Goal: Find specific page/section: Locate item on page

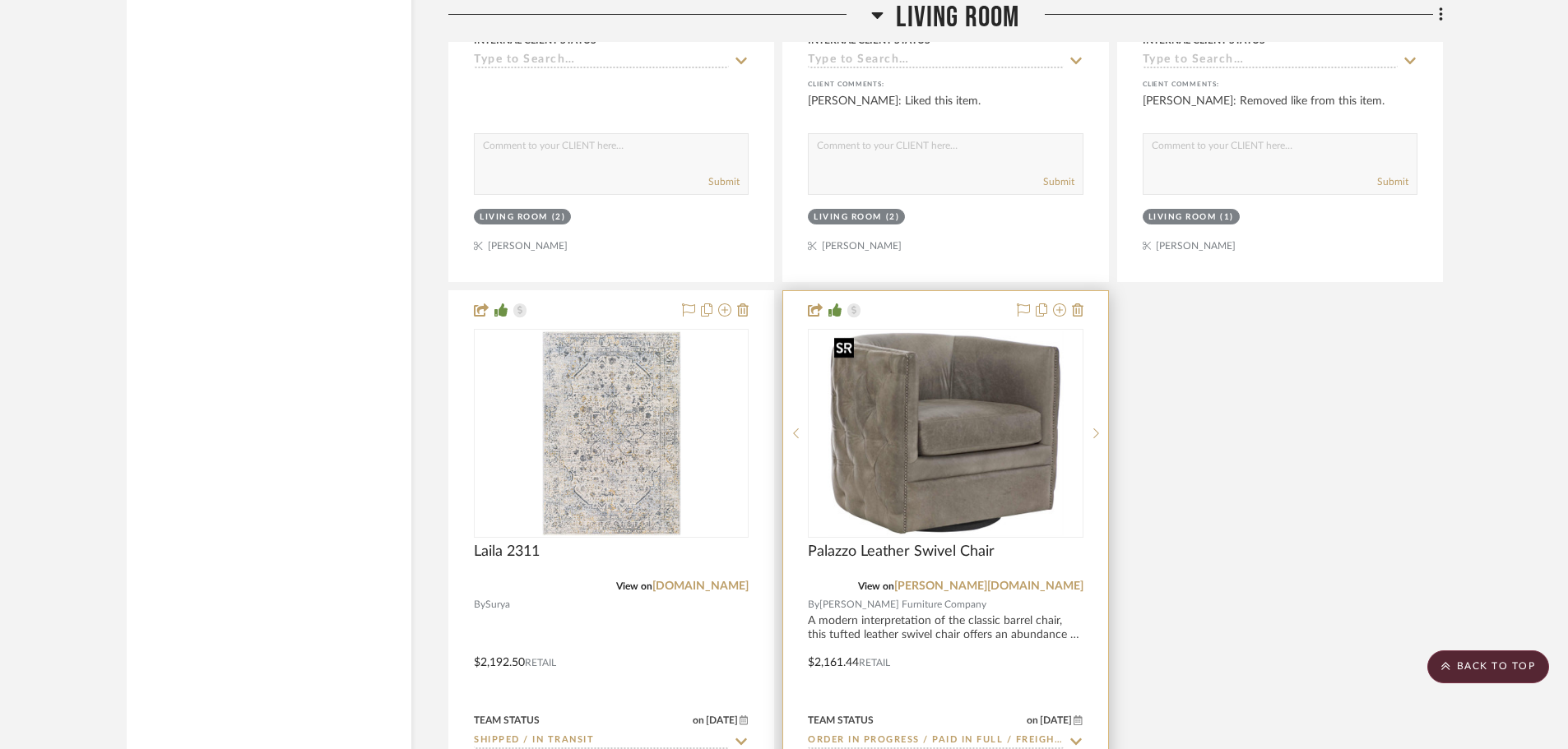
scroll to position [33791, 0]
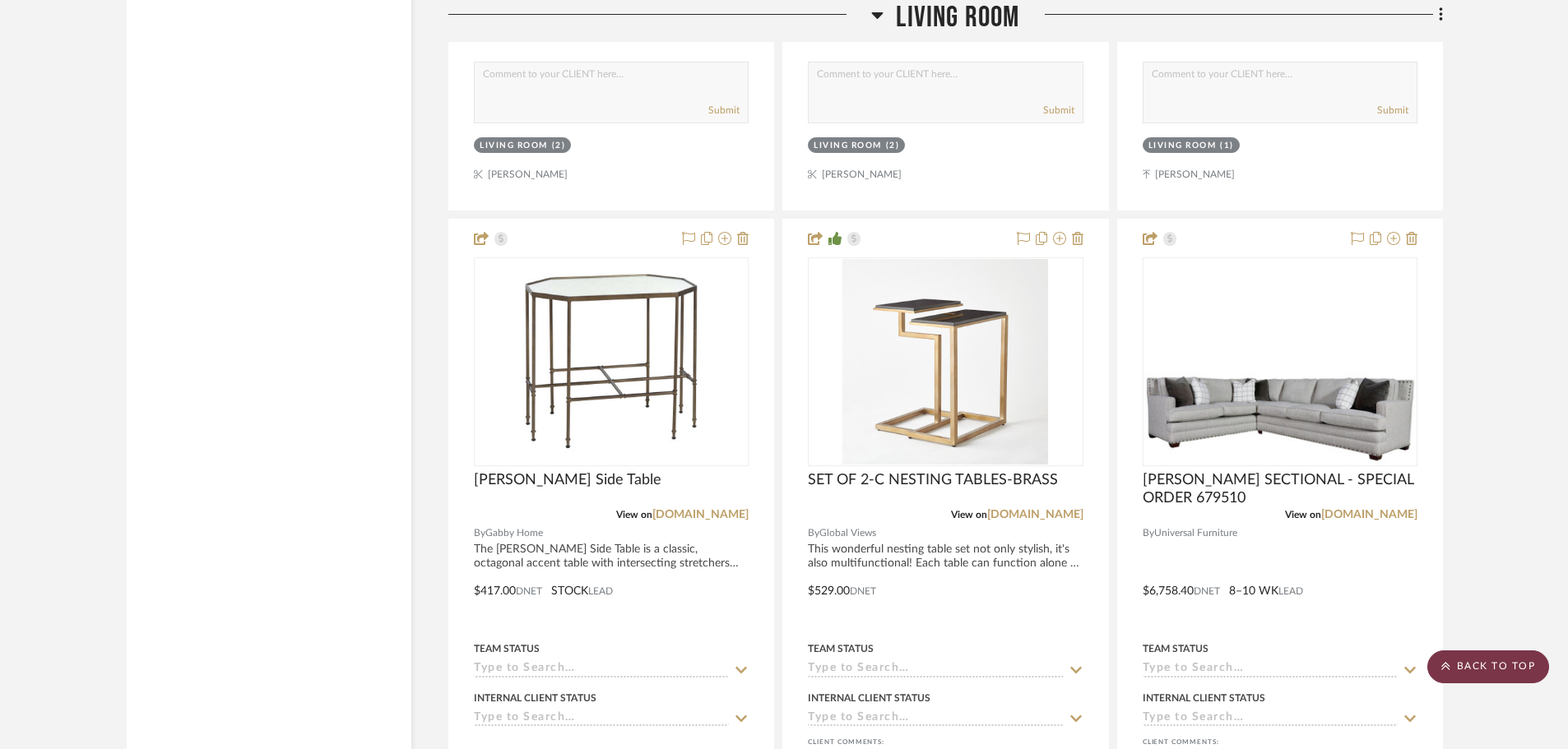
click at [1503, 674] on scroll-to-top-button "BACK TO TOP" at bounding box center [1488, 667] width 122 height 33
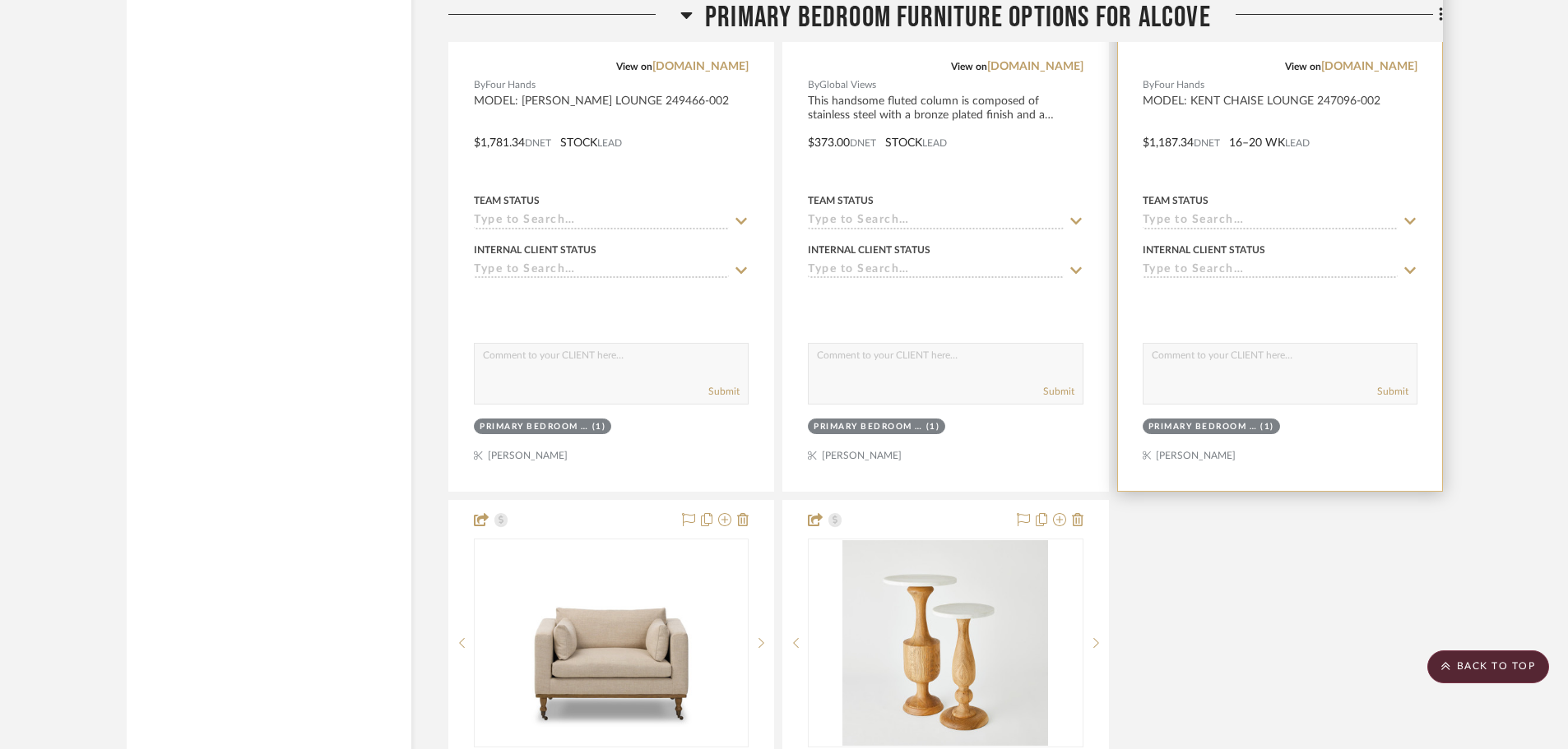
scroll to position [4851, 0]
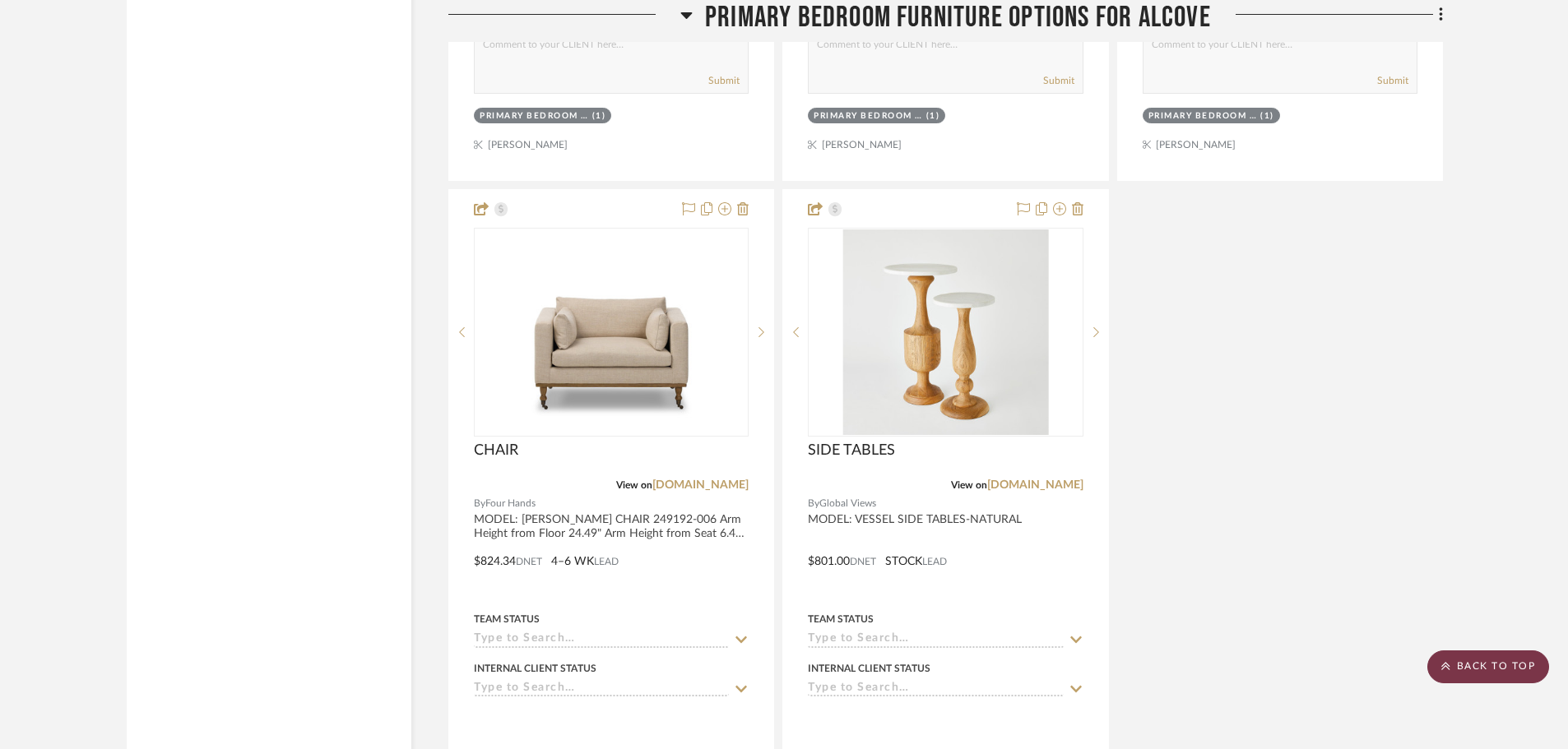
click at [1457, 673] on scroll-to-top-button "BACK TO TOP" at bounding box center [1488, 667] width 122 height 33
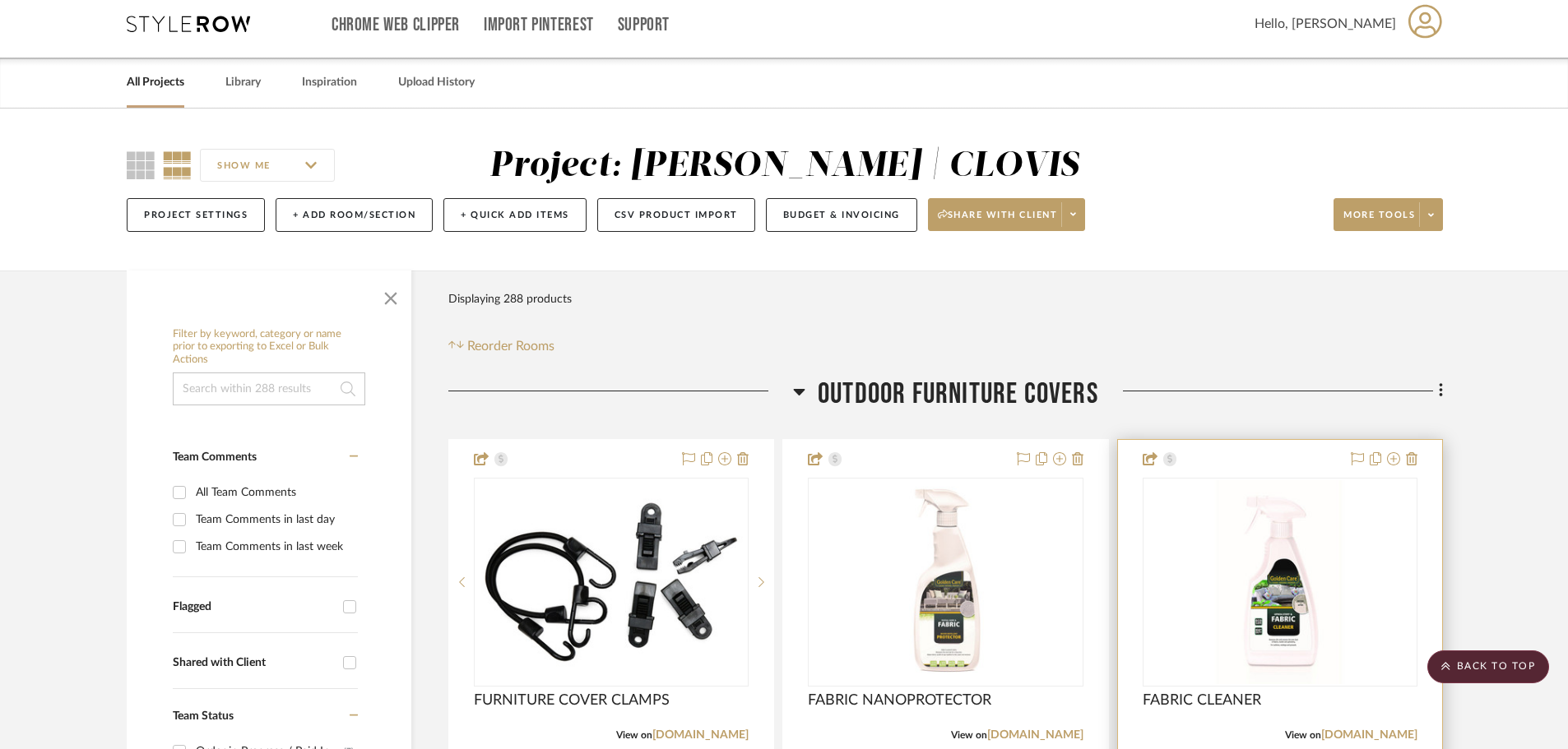
scroll to position [0, 0]
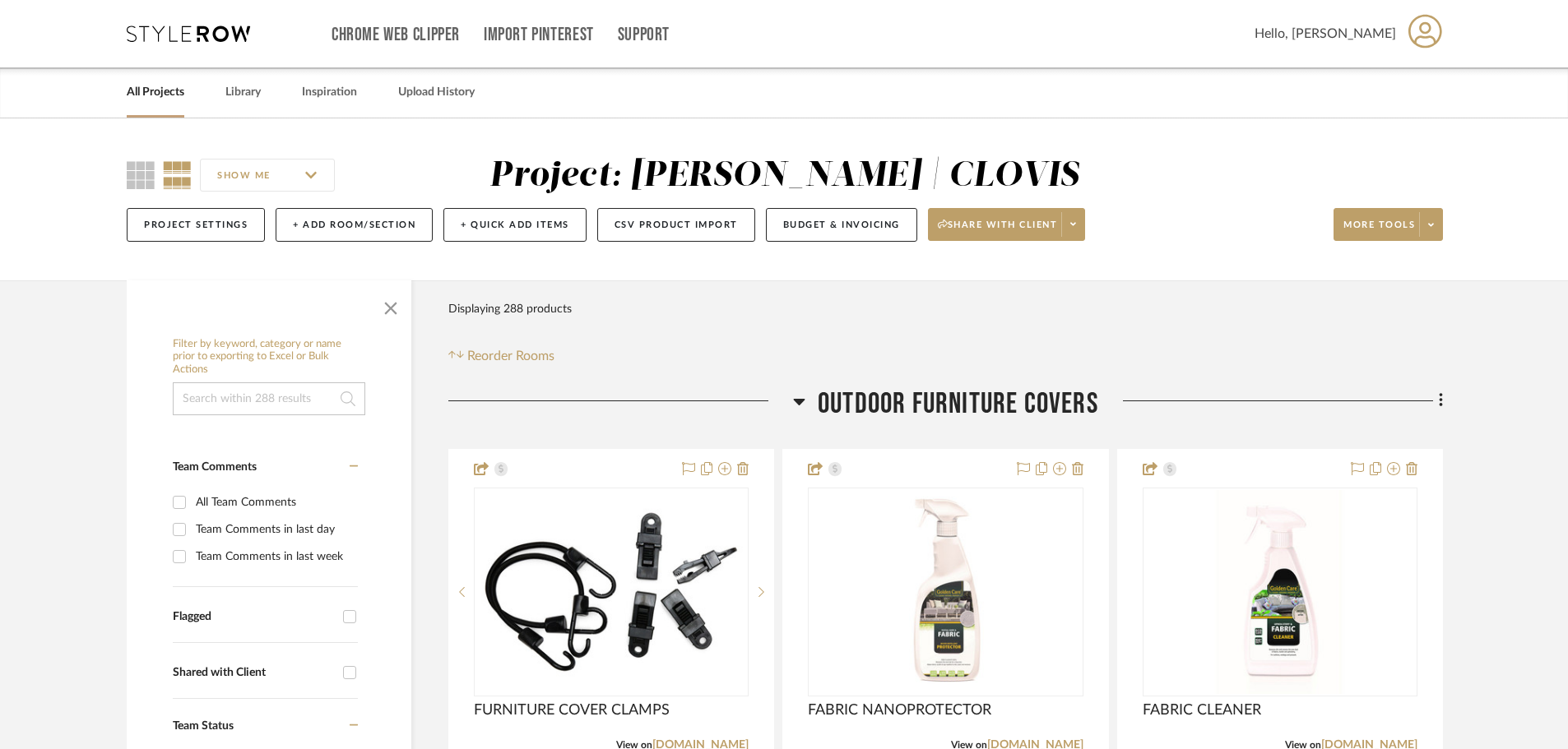
click at [277, 399] on input at bounding box center [269, 398] width 192 height 33
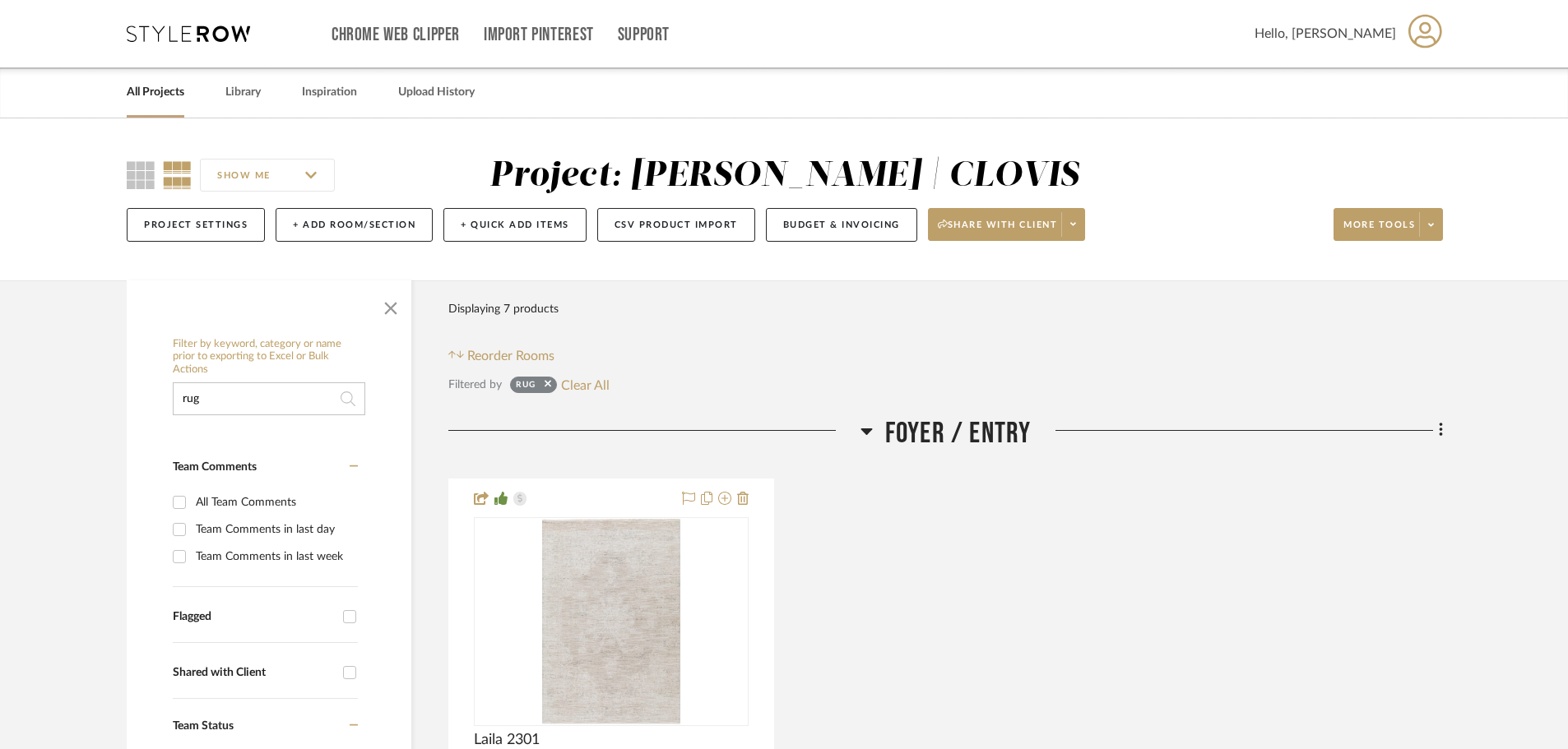
type input "rug"
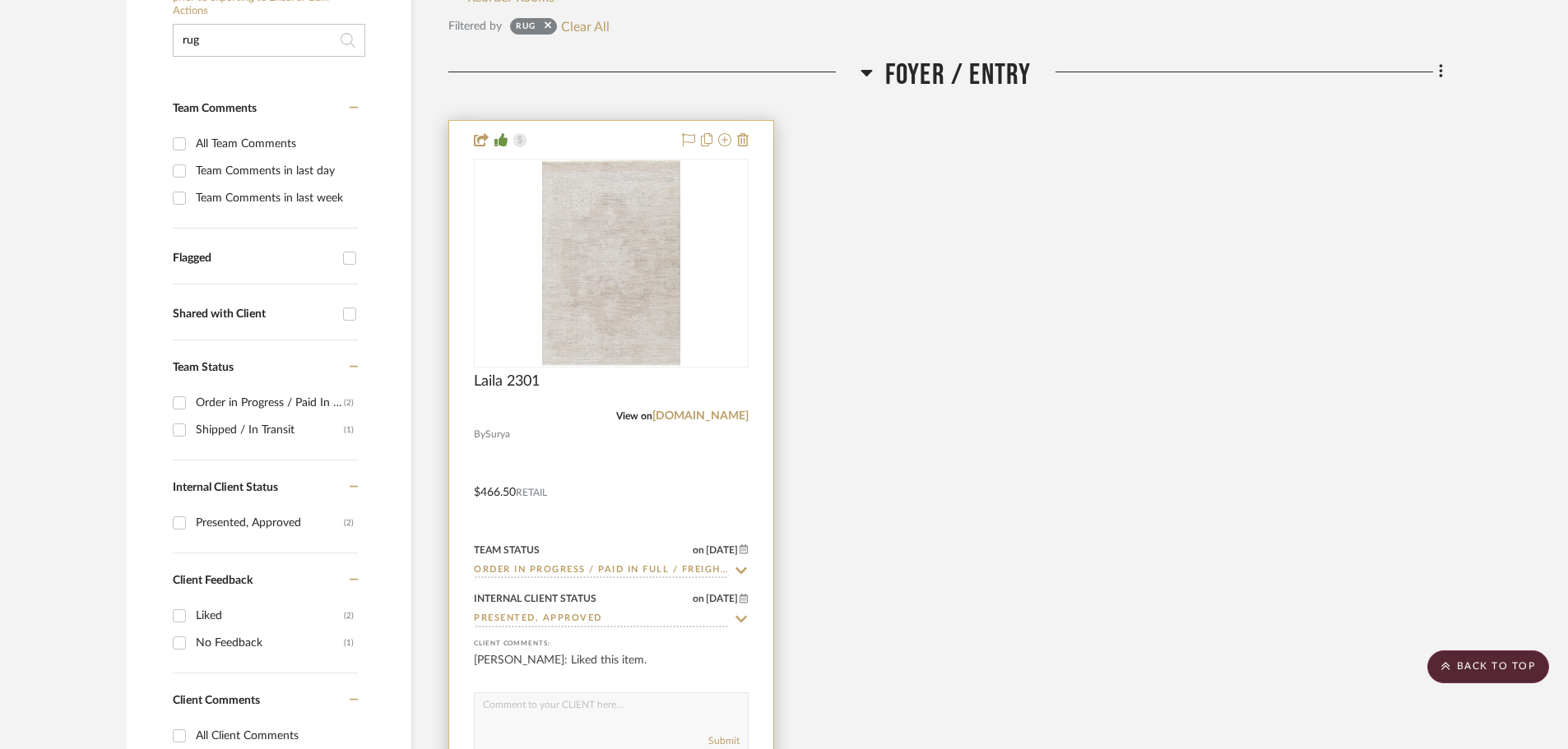
scroll to position [328, 0]
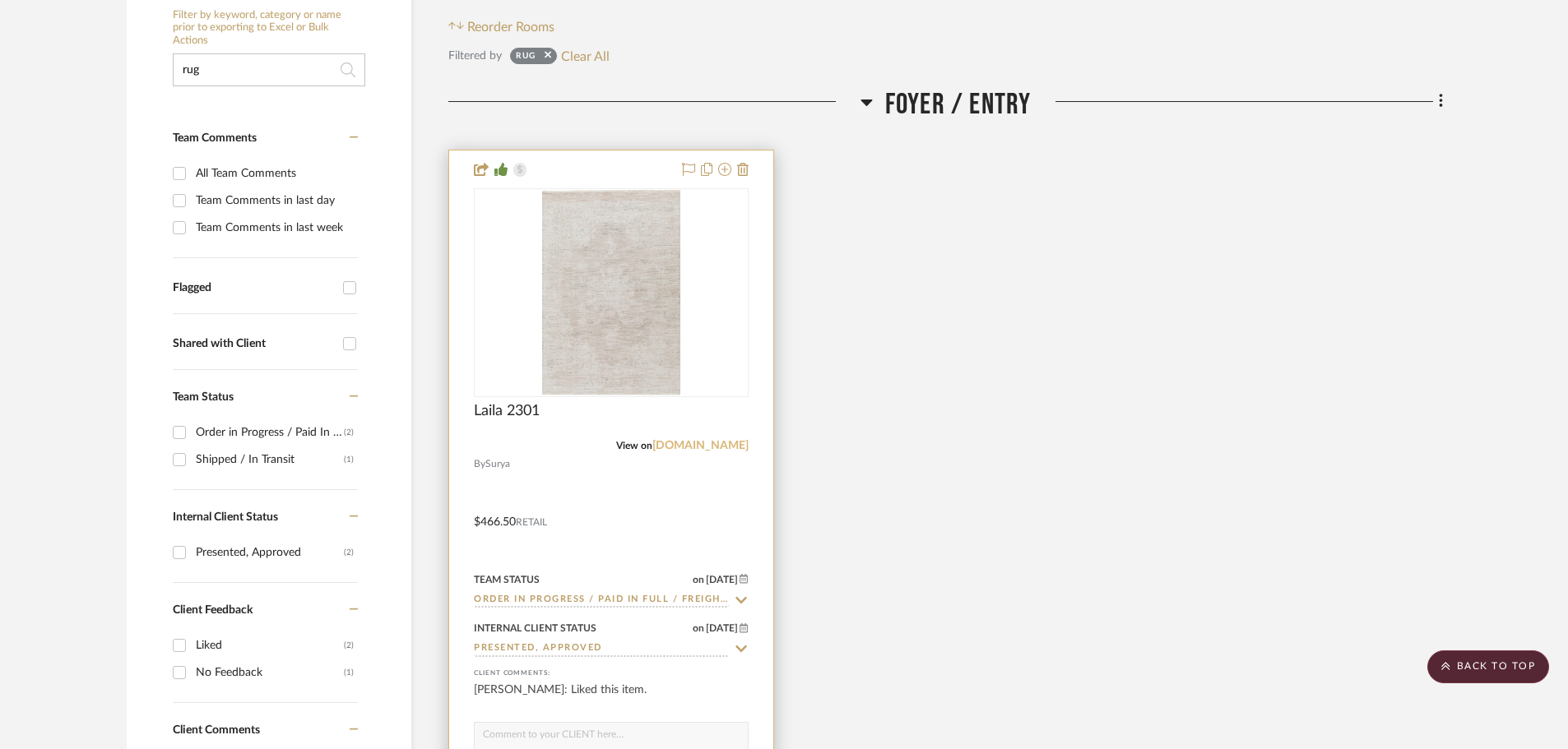
click at [712, 450] on link "[DOMAIN_NAME]" at bounding box center [701, 445] width 97 height 12
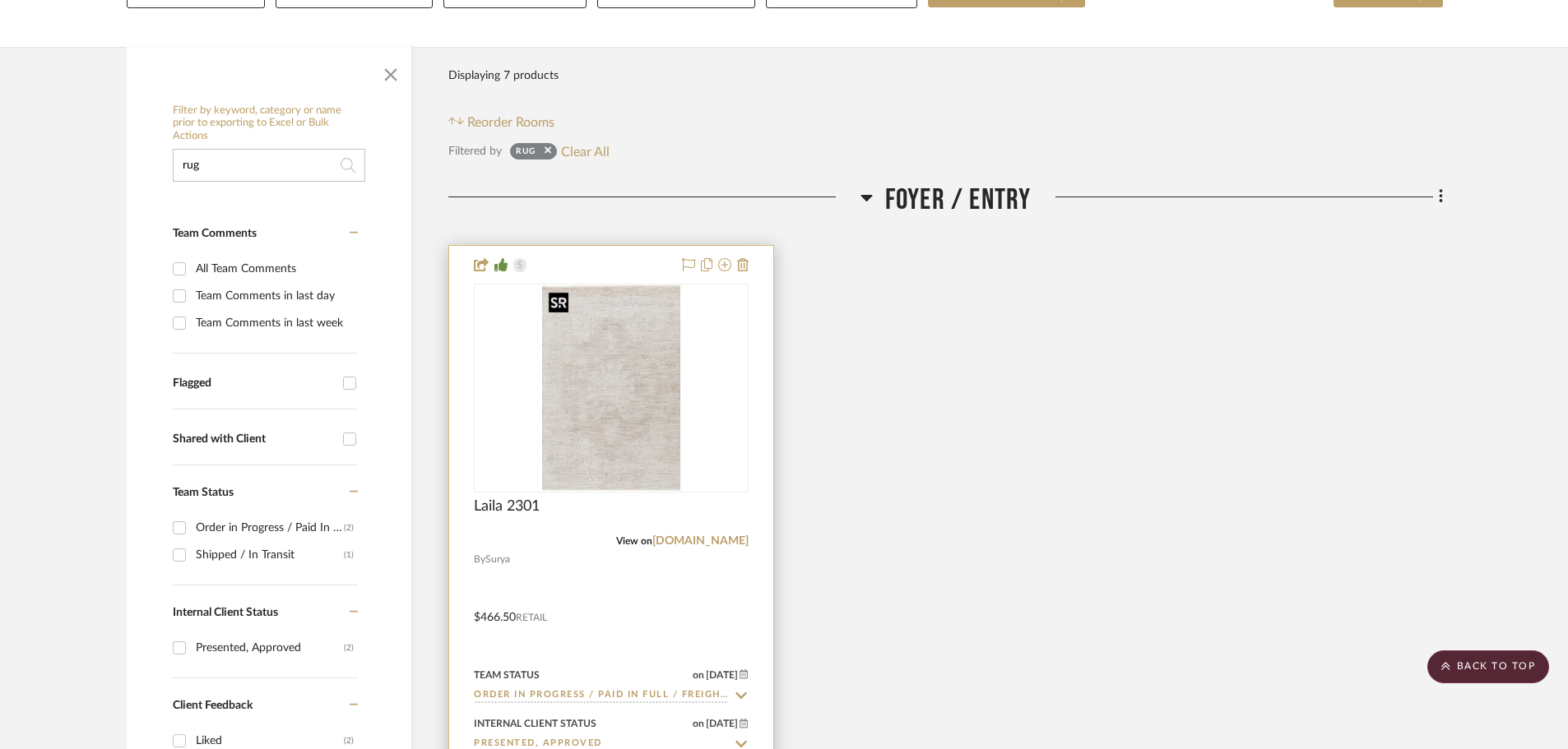
scroll to position [0, 0]
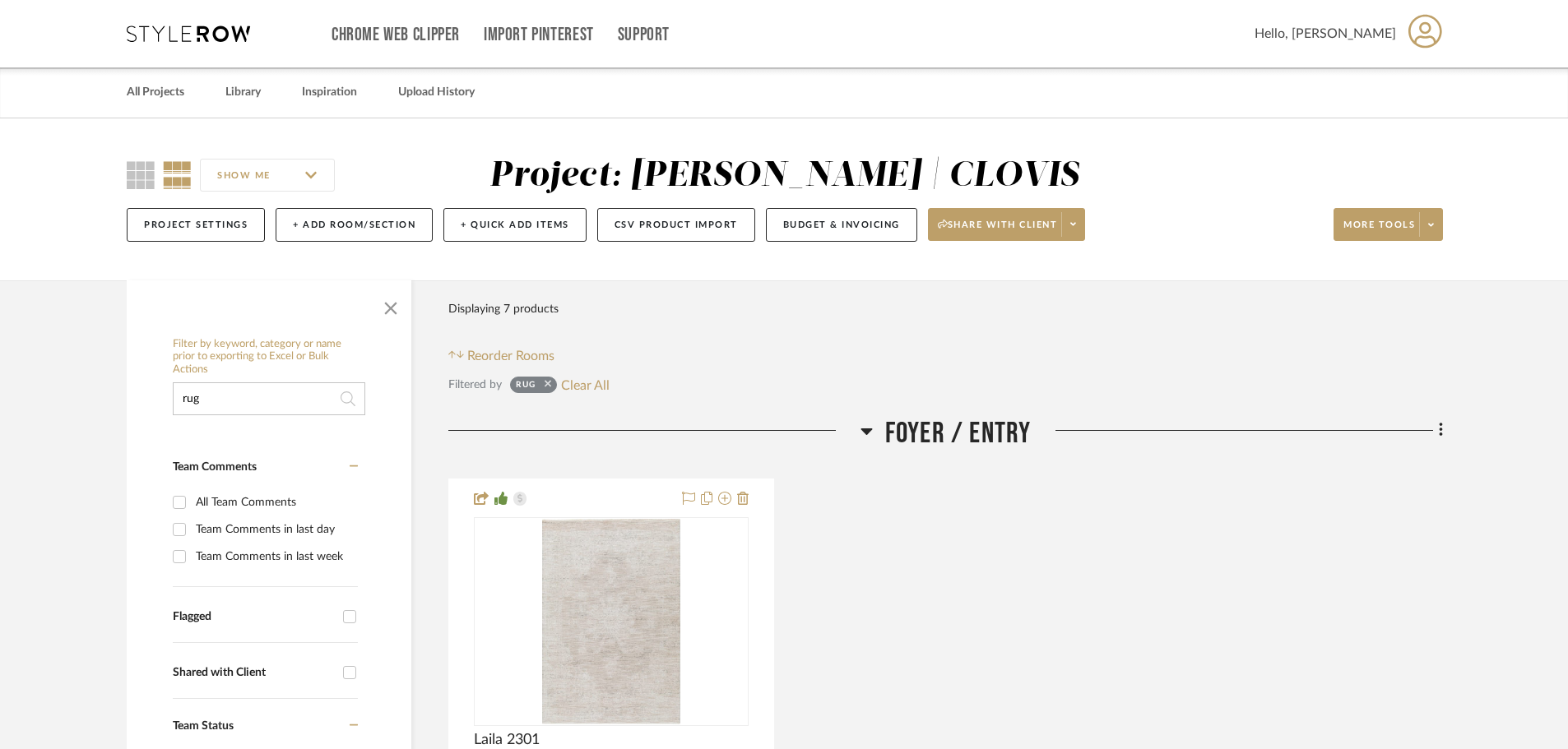
click at [547, 386] on icon at bounding box center [548, 384] width 6 height 11
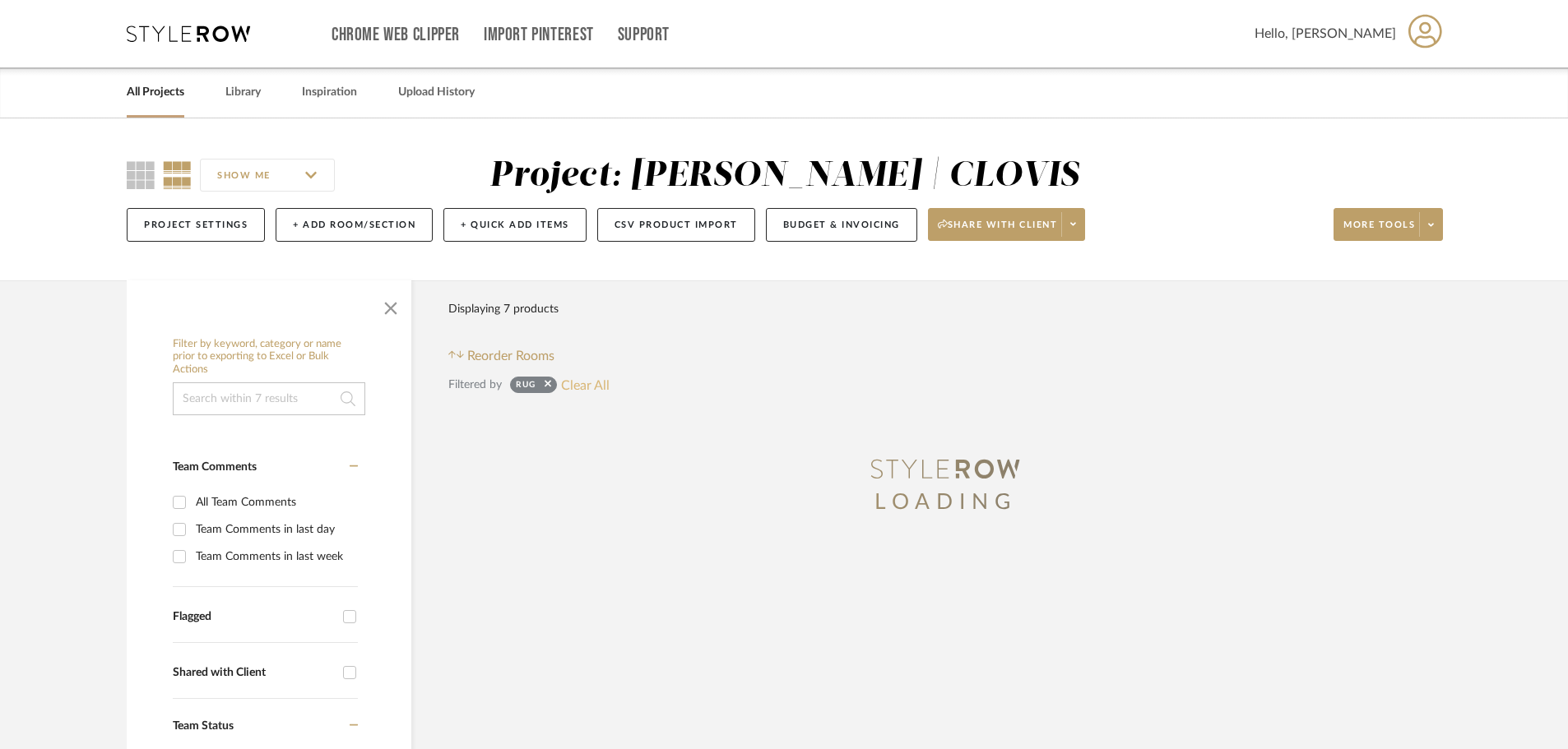
click at [590, 393] on button "Clear All" at bounding box center [585, 385] width 49 height 21
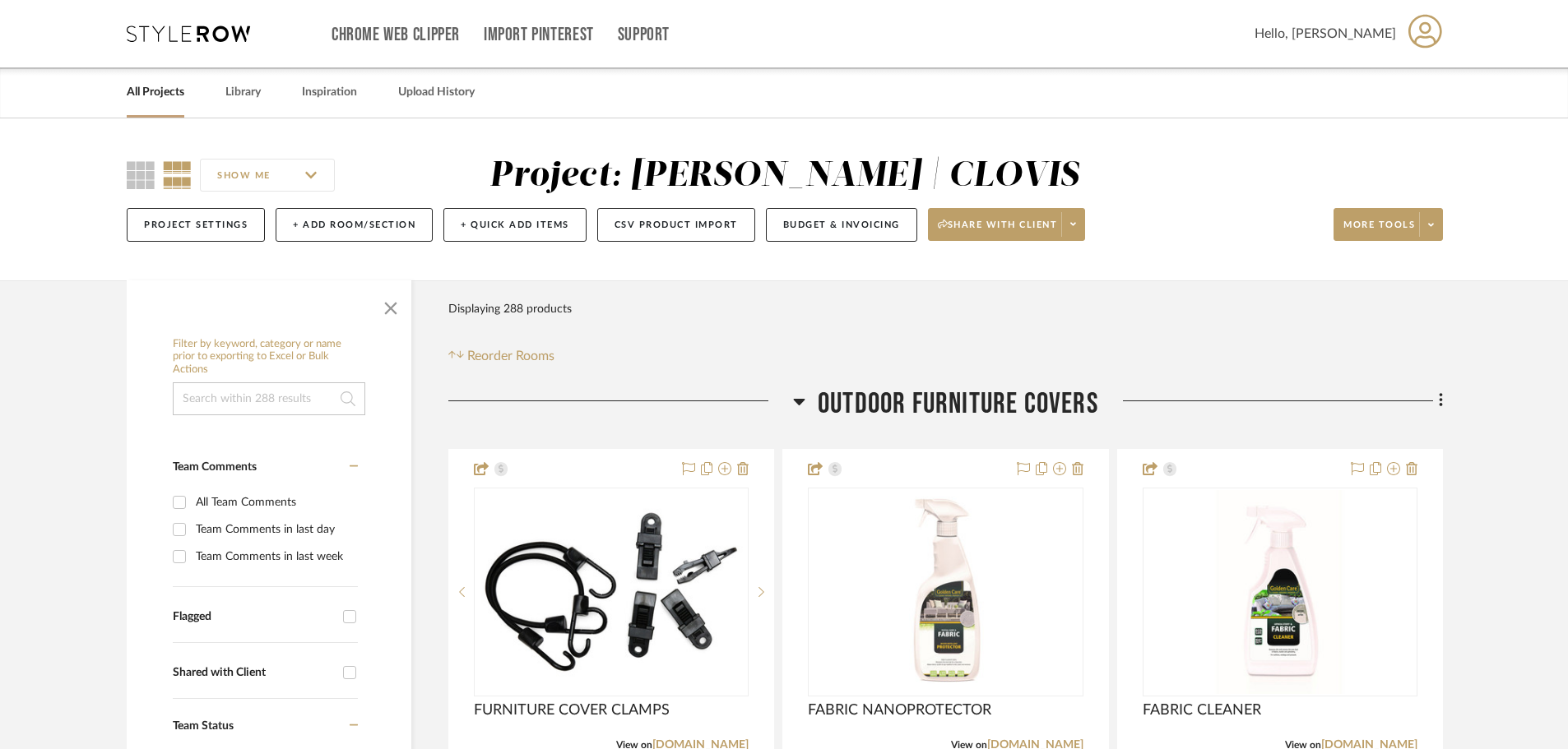
drag, startPoint x: 249, startPoint y: 416, endPoint x: 261, endPoint y: 410, distance: 13.4
click at [271, 406] on input at bounding box center [269, 398] width 192 height 33
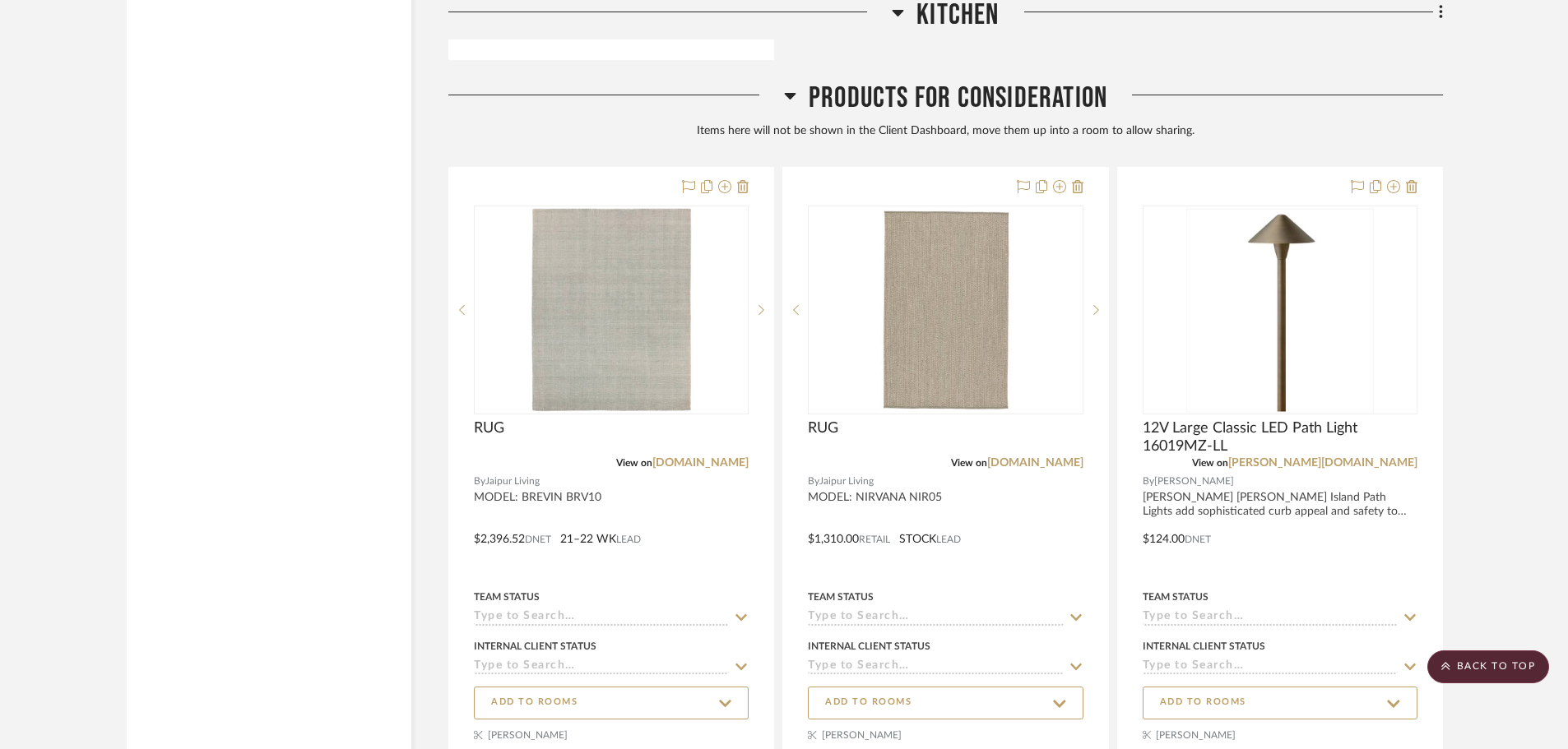
scroll to position [2714, 0]
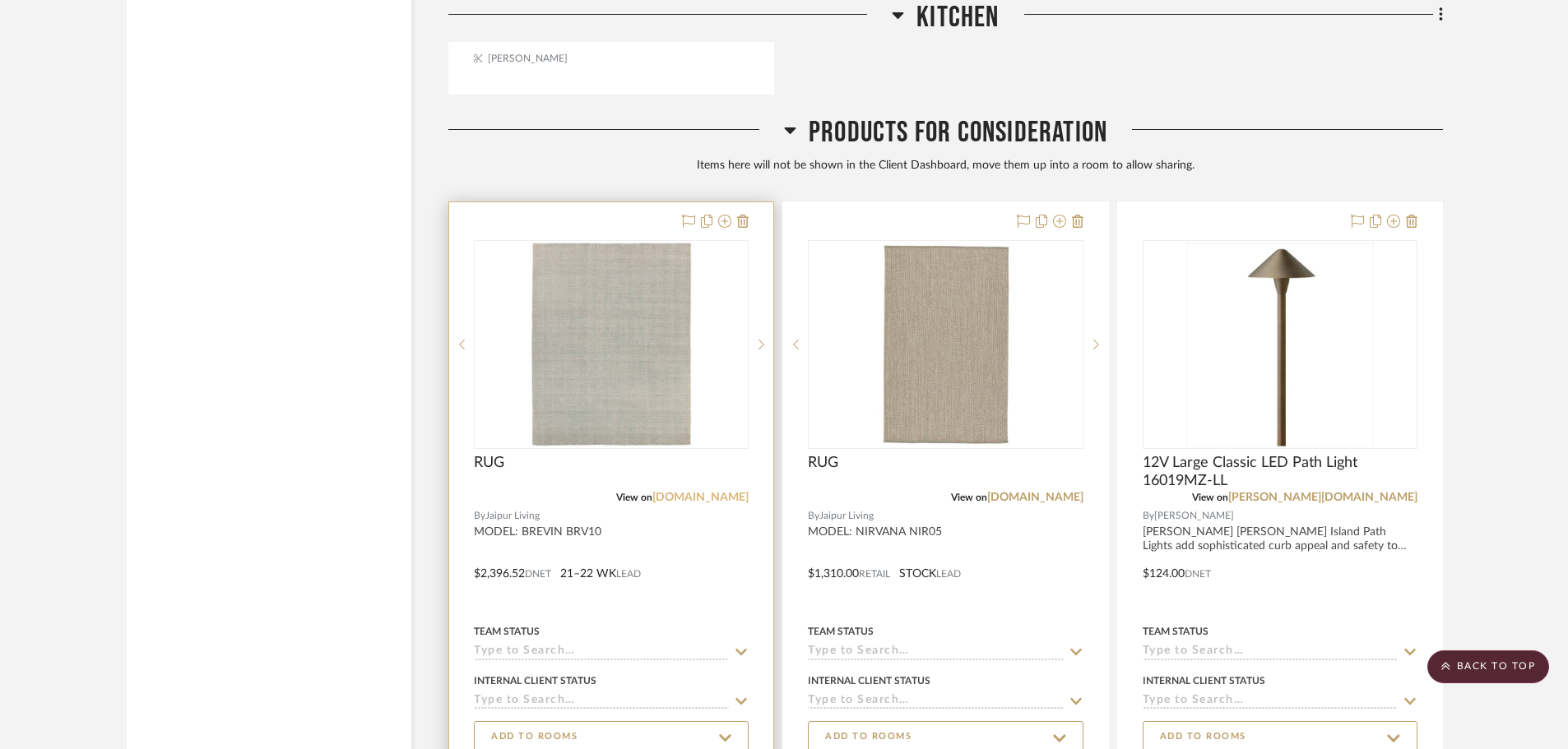
type input "rug"
click at [712, 498] on link "[DOMAIN_NAME]" at bounding box center [701, 497] width 97 height 12
click at [607, 361] on div at bounding box center [611, 344] width 274 height 209
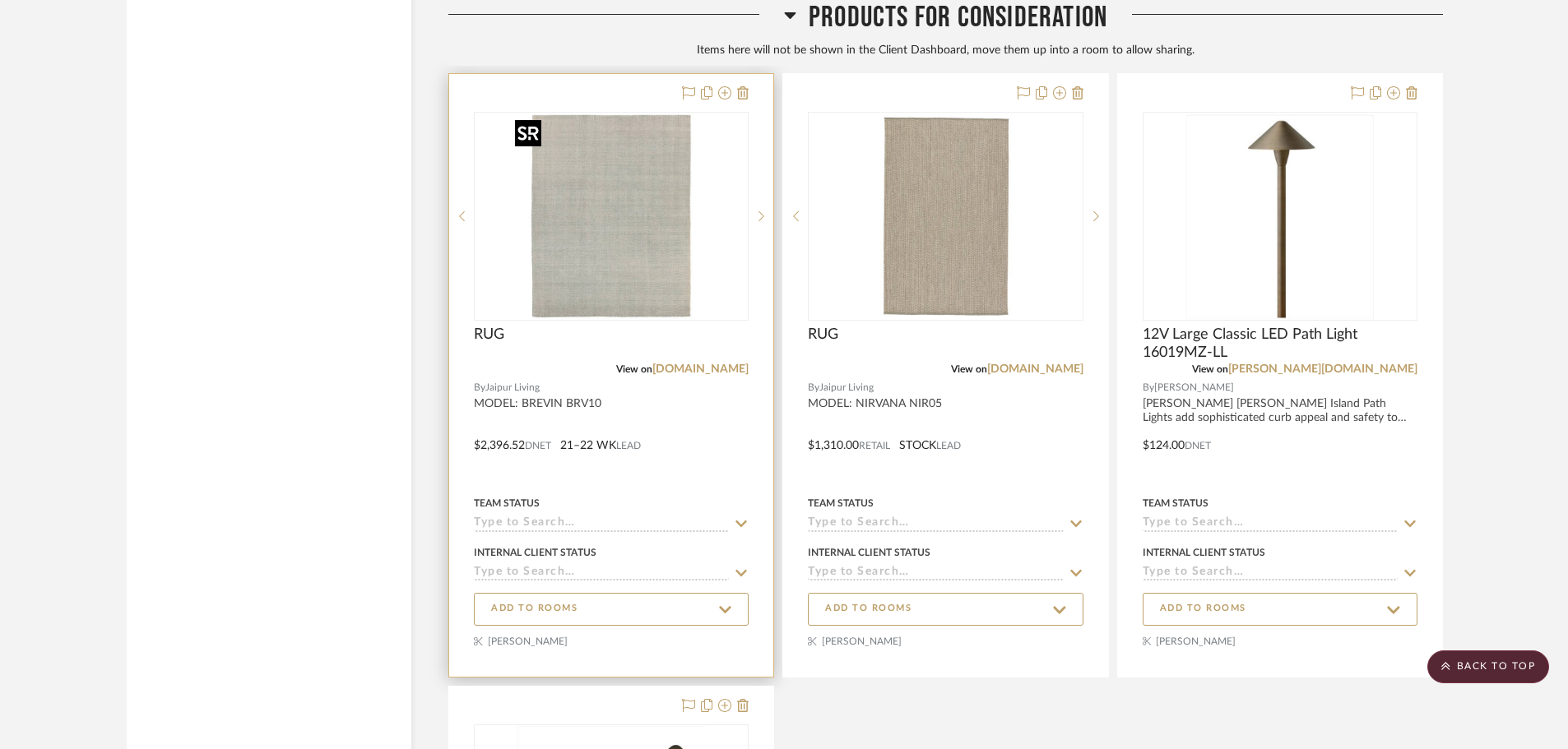
scroll to position [2795, 0]
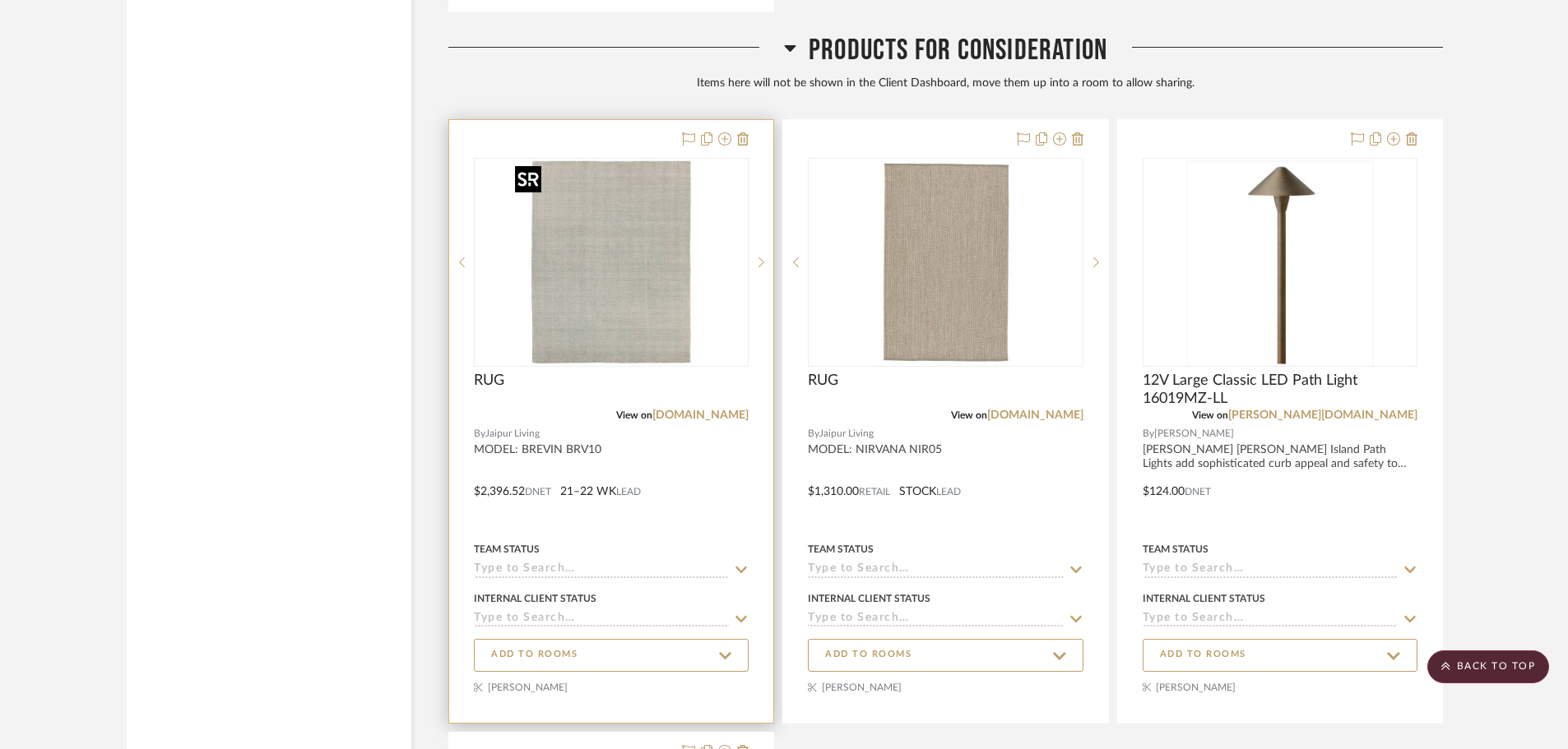
click at [591, 294] on img "0" at bounding box center [610, 261] width 205 height 205
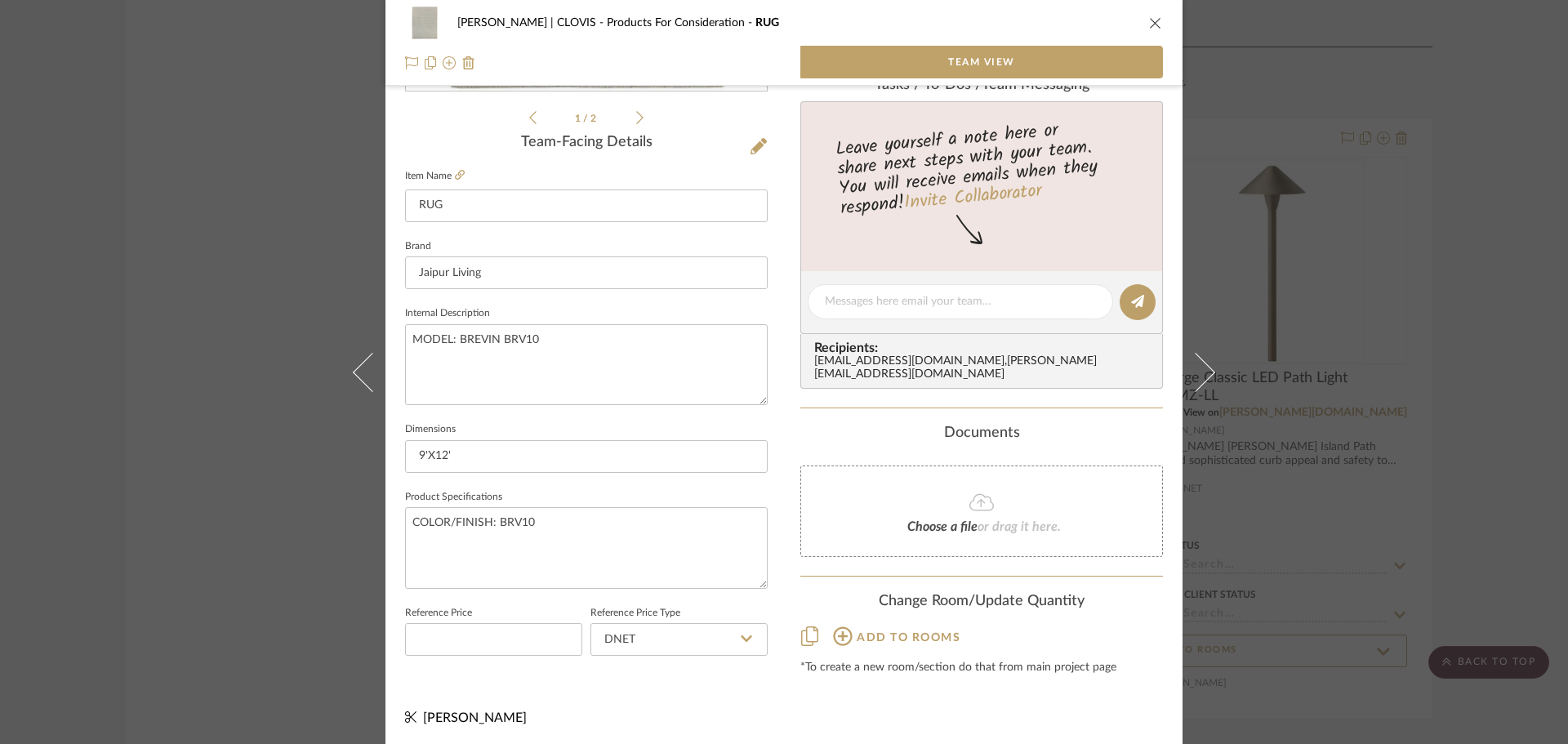
scroll to position [379, 0]
click at [1149, 21] on icon "close" at bounding box center [1155, 23] width 13 height 13
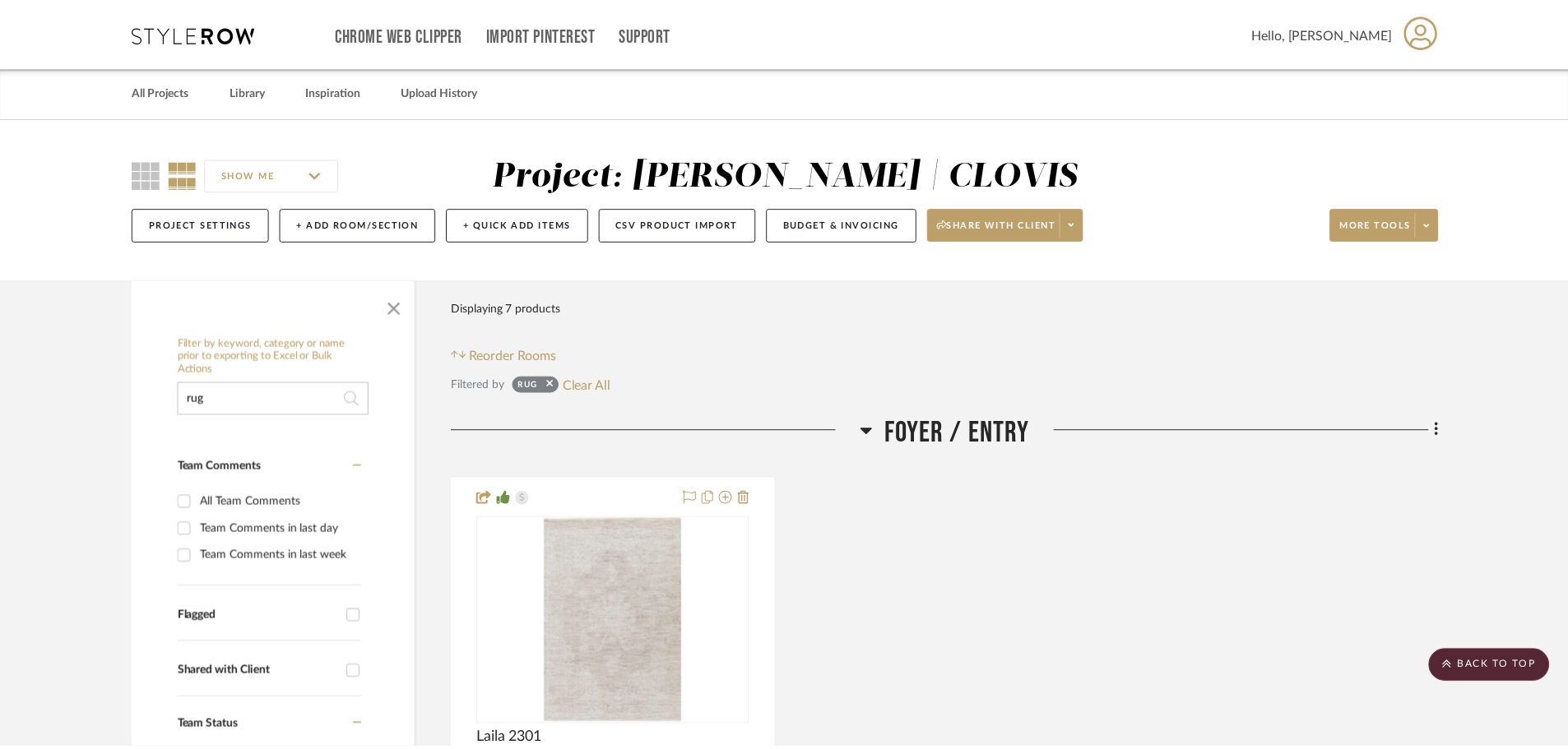
scroll to position [2795, 0]
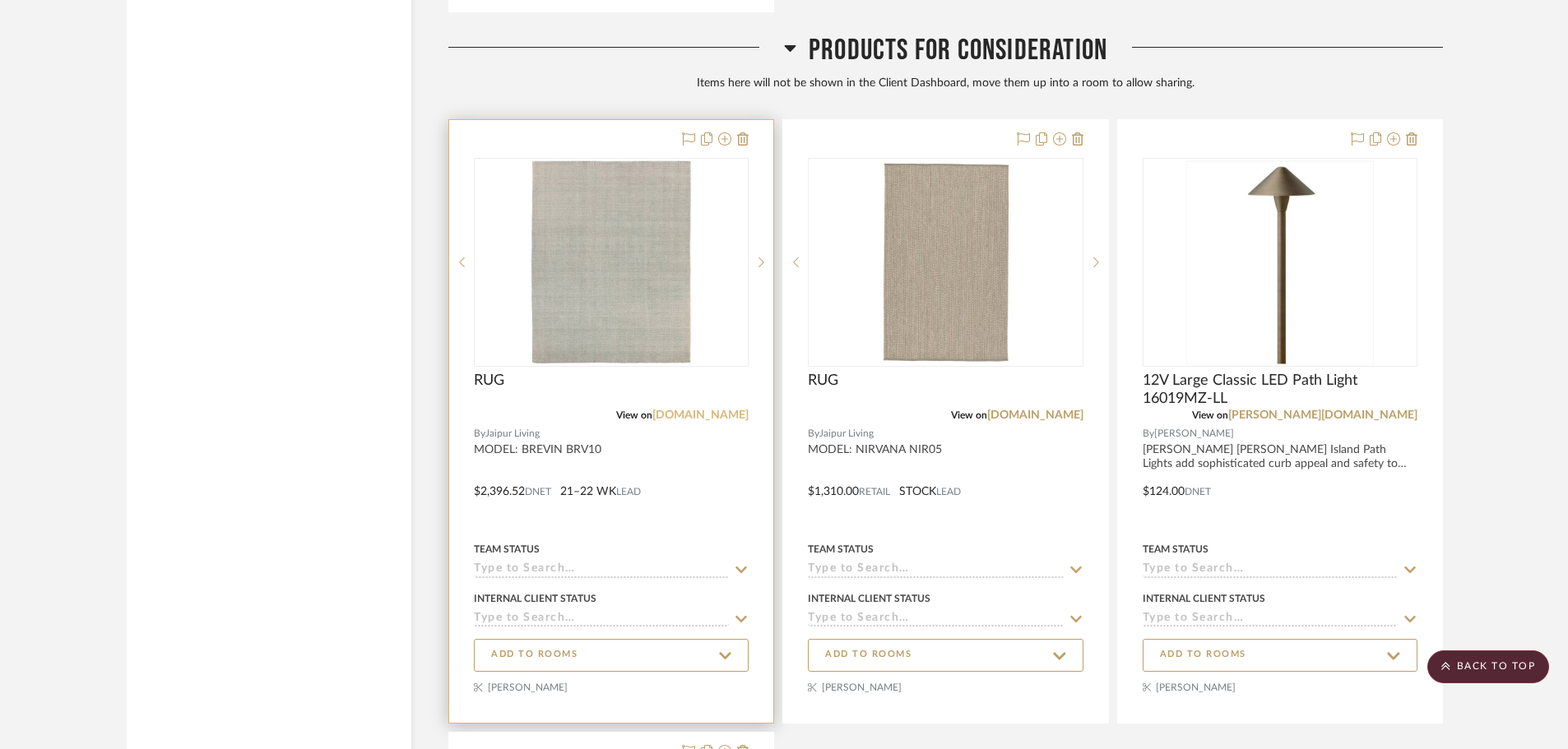
click at [699, 409] on link "[DOMAIN_NAME]" at bounding box center [701, 415] width 97 height 12
